Goal: Information Seeking & Learning: Learn about a topic

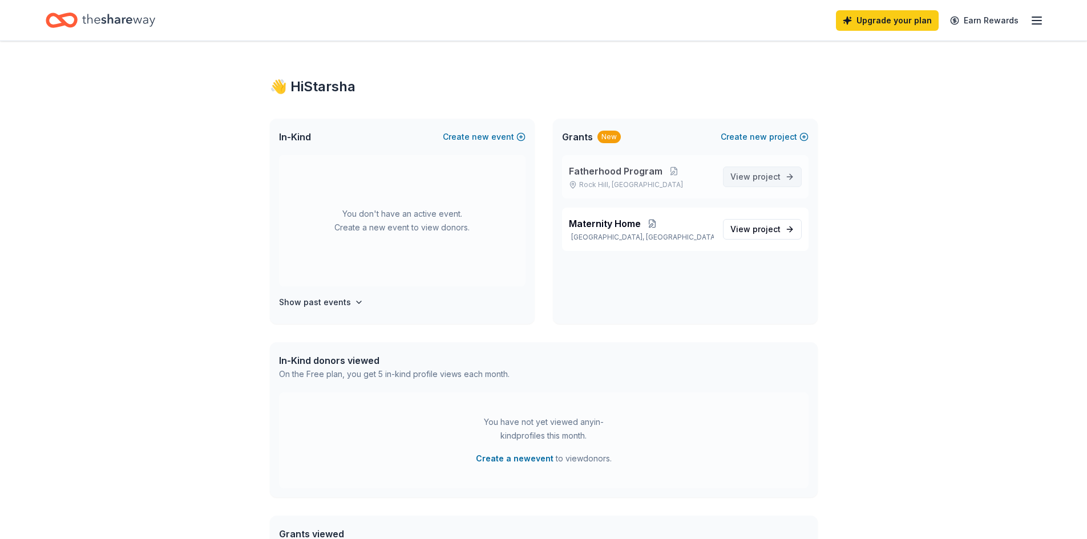
click at [747, 172] on span "View project" at bounding box center [755, 177] width 50 height 14
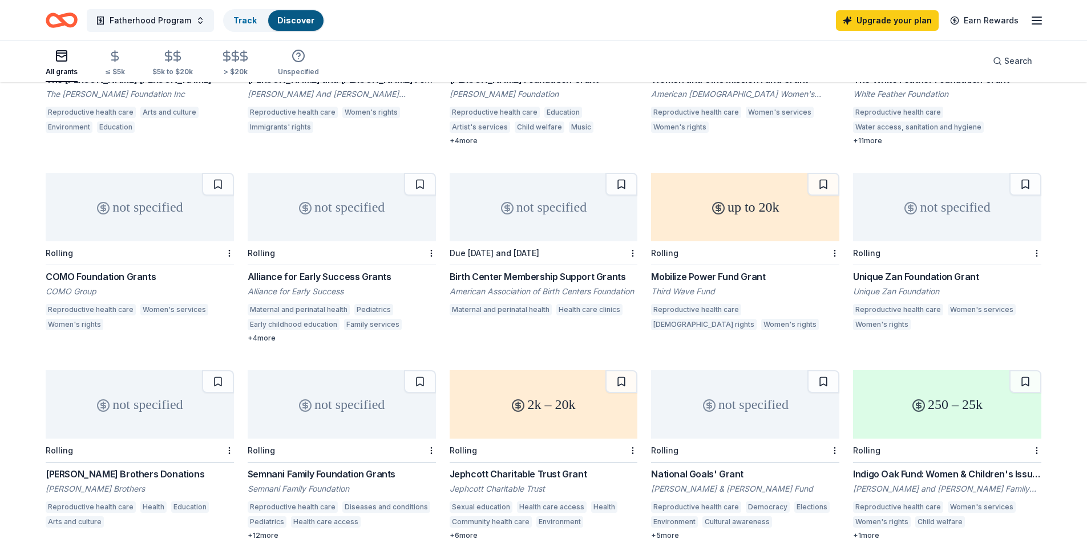
scroll to position [420, 0]
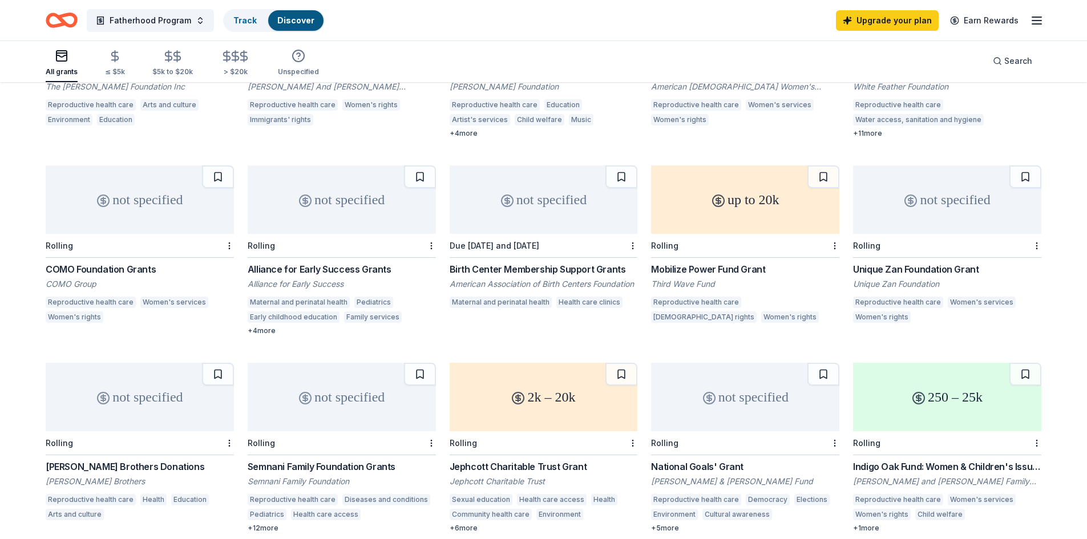
click at [512, 268] on div "Birth Center Membership Support Grants" at bounding box center [543, 269] width 188 height 14
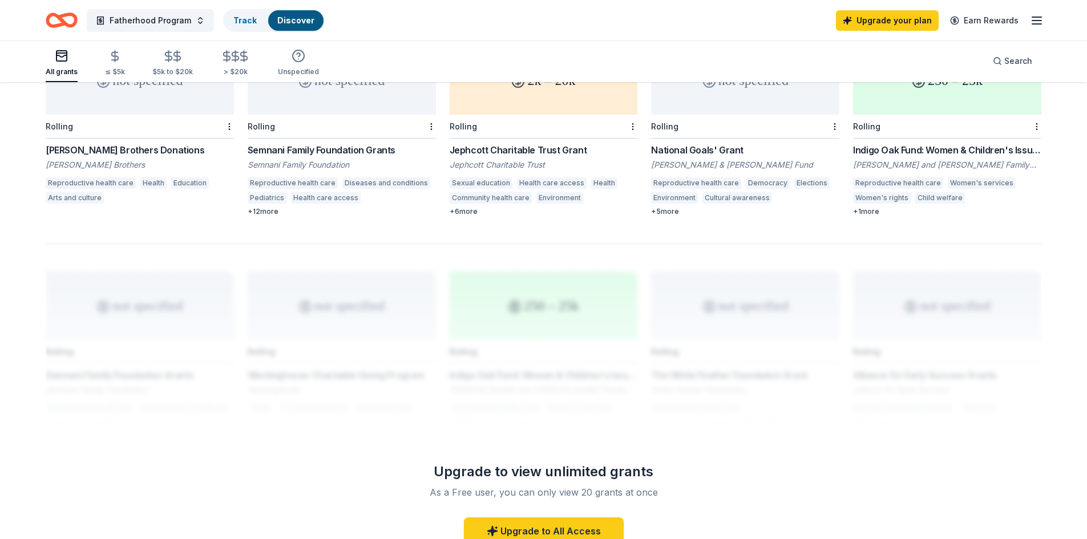
scroll to position [792, 0]
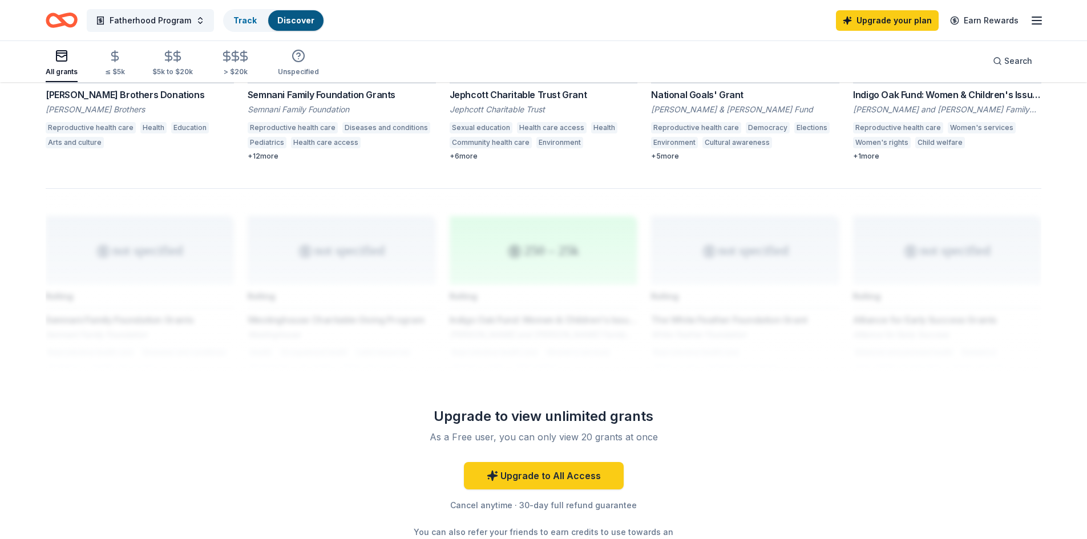
drag, startPoint x: 1084, startPoint y: 406, endPoint x: 1066, endPoint y: 153, distance: 253.3
click at [198, 13] on button "Fatherhood Program" at bounding box center [150, 20] width 127 height 23
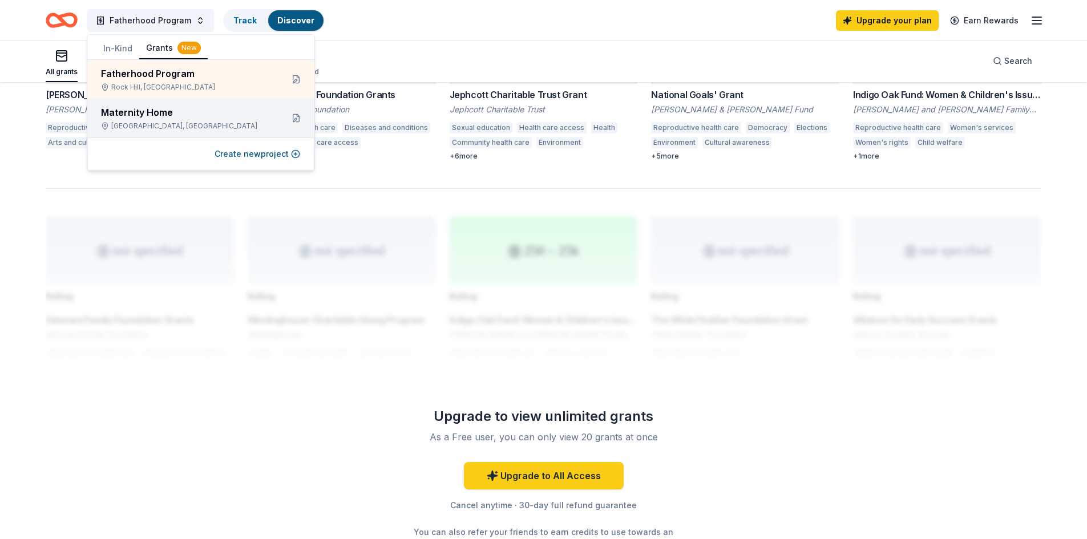
click at [225, 131] on div "Maternity Home [GEOGRAPHIC_DATA], [GEOGRAPHIC_DATA]" at bounding box center [200, 118] width 227 height 39
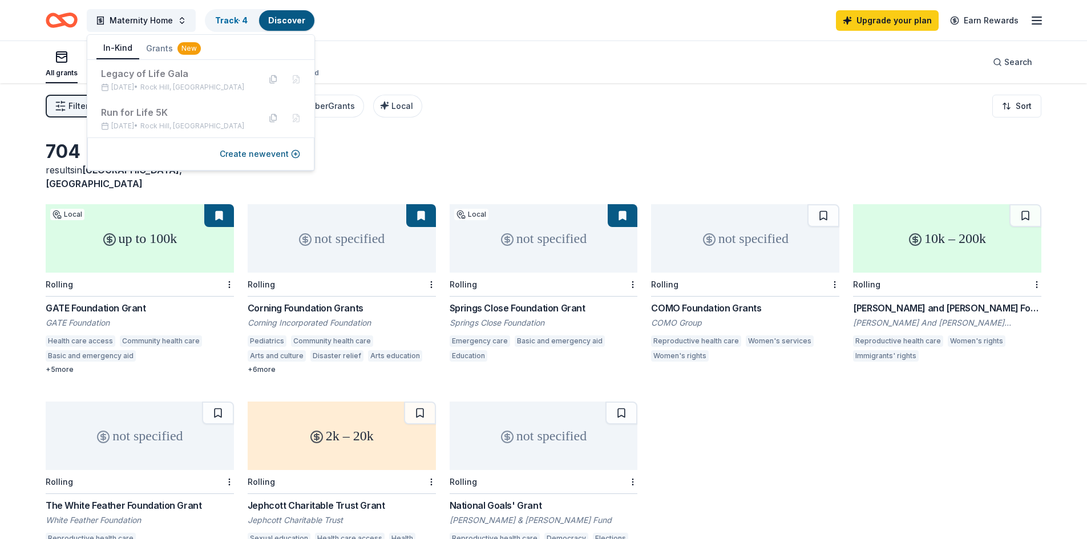
click at [116, 50] on button "In-Kind" at bounding box center [117, 49] width 43 height 22
click at [119, 47] on button "In-Kind" at bounding box center [117, 49] width 43 height 22
click at [564, 115] on div "Filter 1 Eligibility Projects & programming, General operations, Training and c…" at bounding box center [543, 106] width 1087 height 46
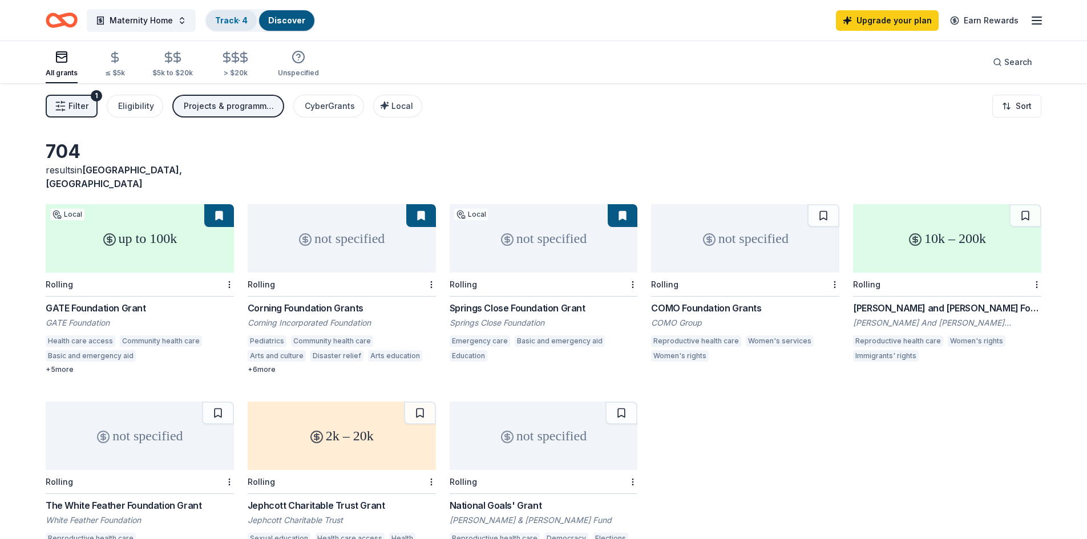
click at [228, 26] on div "Track · 4" at bounding box center [231, 20] width 51 height 21
